Goal: Task Accomplishment & Management: Use online tool/utility

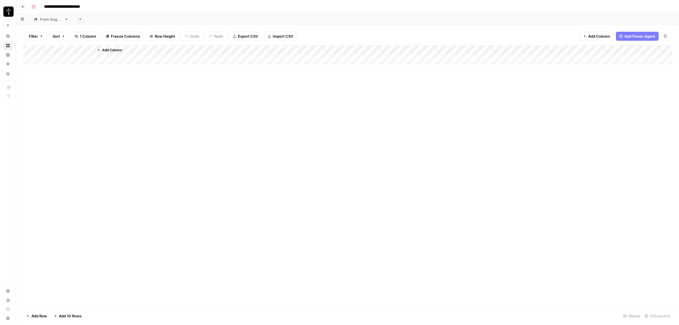
click at [48, 18] on div "From [DATE]" at bounding box center [51, 19] width 22 height 6
click at [40, 36] on span "Filter" at bounding box center [38, 37] width 9 height 6
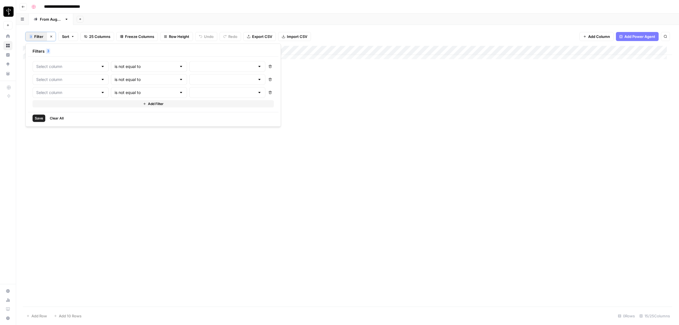
type input "Status"
type input "Posted"
type input "Status"
type input "Needs to Post"
type input "Status"
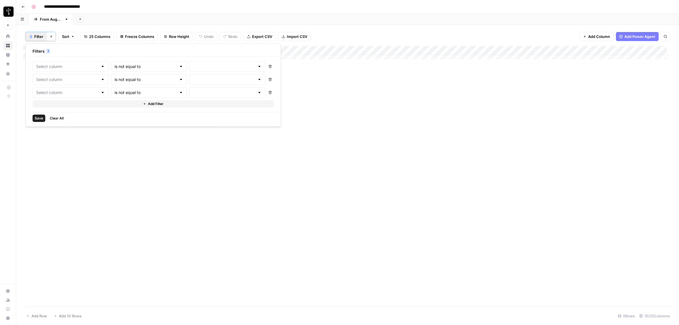
type input "Do Not Post"
click at [36, 117] on span "Save" at bounding box center [39, 118] width 8 height 5
